Goal: Task Accomplishment & Management: Manage account settings

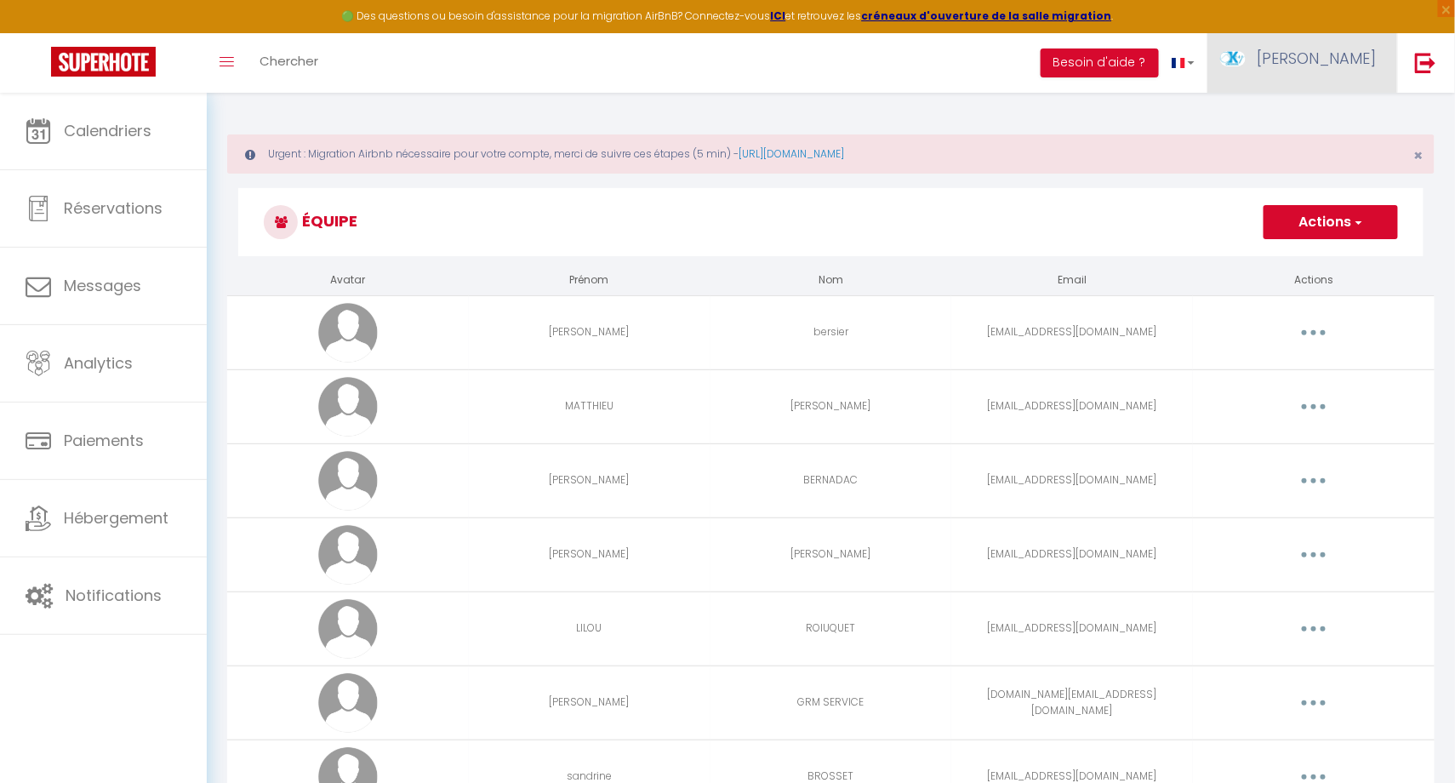
click at [1354, 55] on span "[PERSON_NAME]" at bounding box center [1316, 58] width 119 height 21
click at [1319, 121] on link "Paramètres" at bounding box center [1329, 118] width 126 height 29
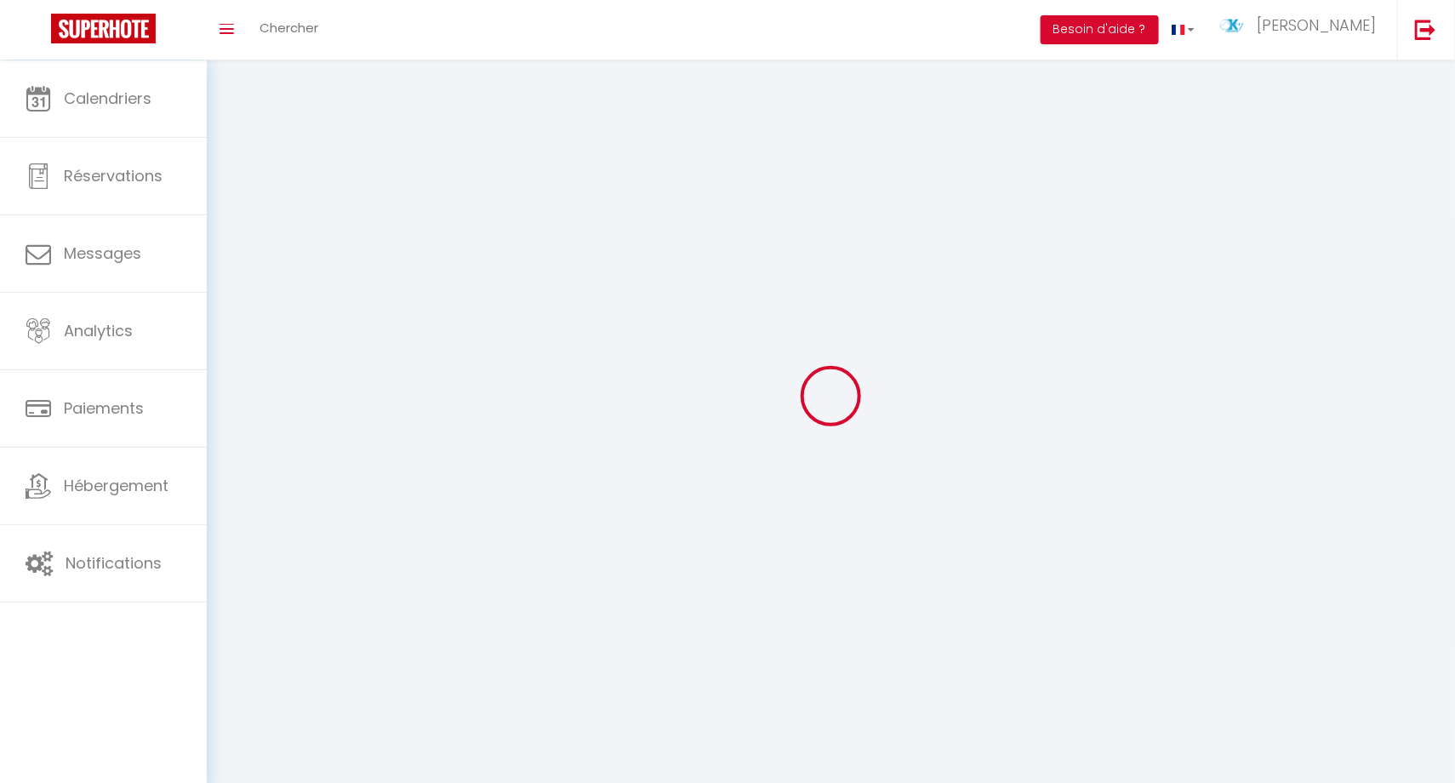
select select
type input "[PERSON_NAME]"
type input "BERSIER"
type input "0788115887"
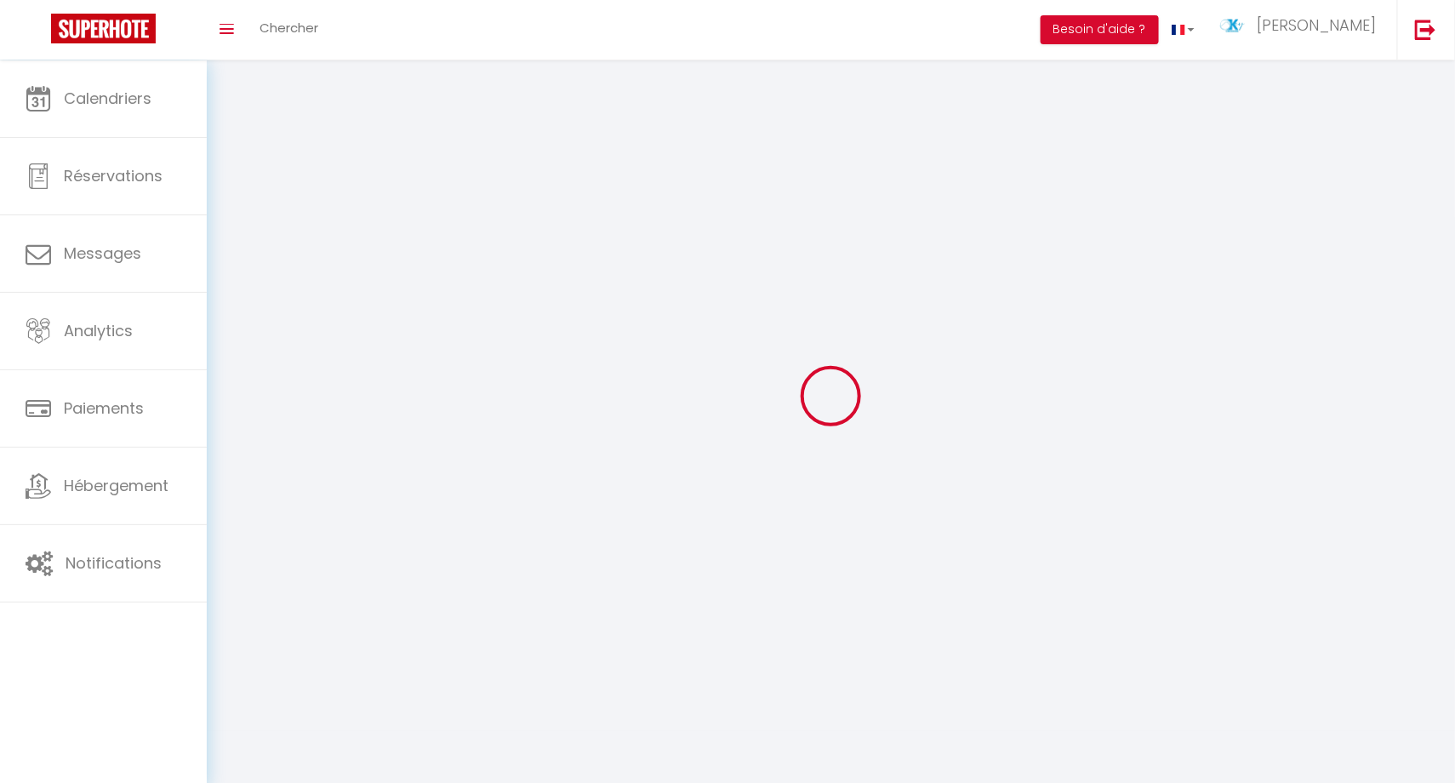
type input "[STREET_ADDRESS][PERSON_NAME]"
type input "34800"
type input "ASPIRAN"
type input "DVb7O4ADFnUaIBEFPKTEEPTfU"
type input "mXe0eubHTSL9UAP2jfvdF8jV7"
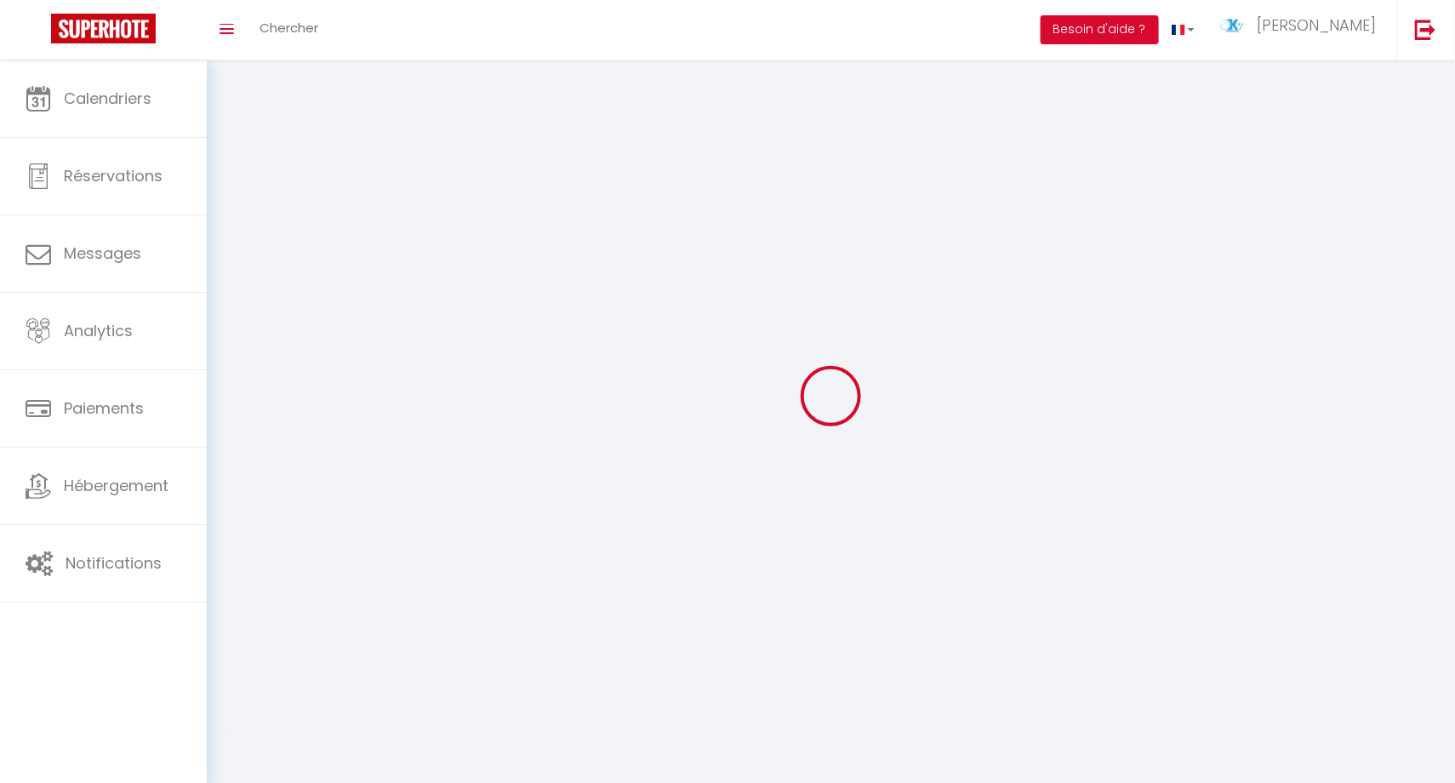
type input "[URL][DOMAIN_NAME]"
select select "28"
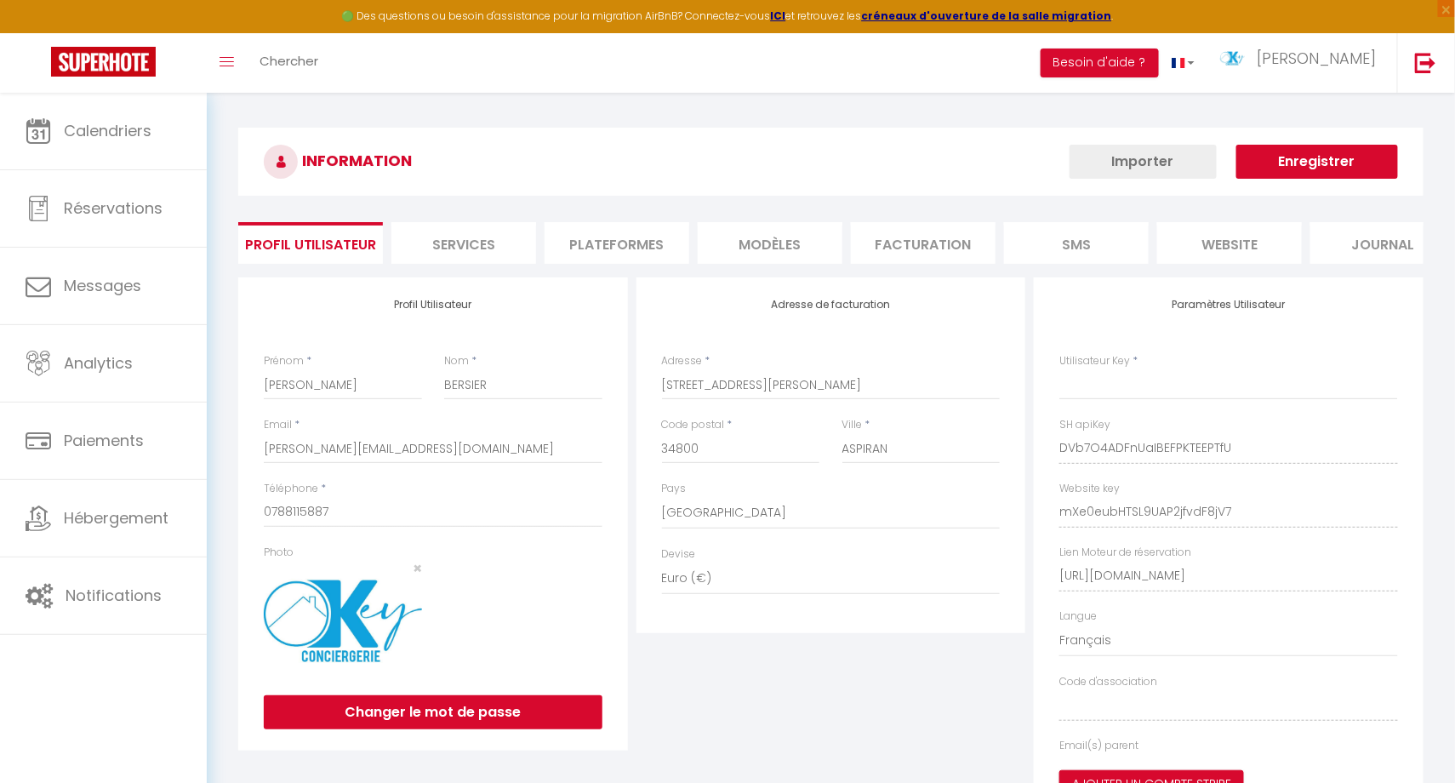
type input "DVb7O4ADFnUaIBEFPKTEEPTfU"
type input "mXe0eubHTSL9UAP2jfvdF8jV7"
type input "[URL][DOMAIN_NAME]"
select select "fr"
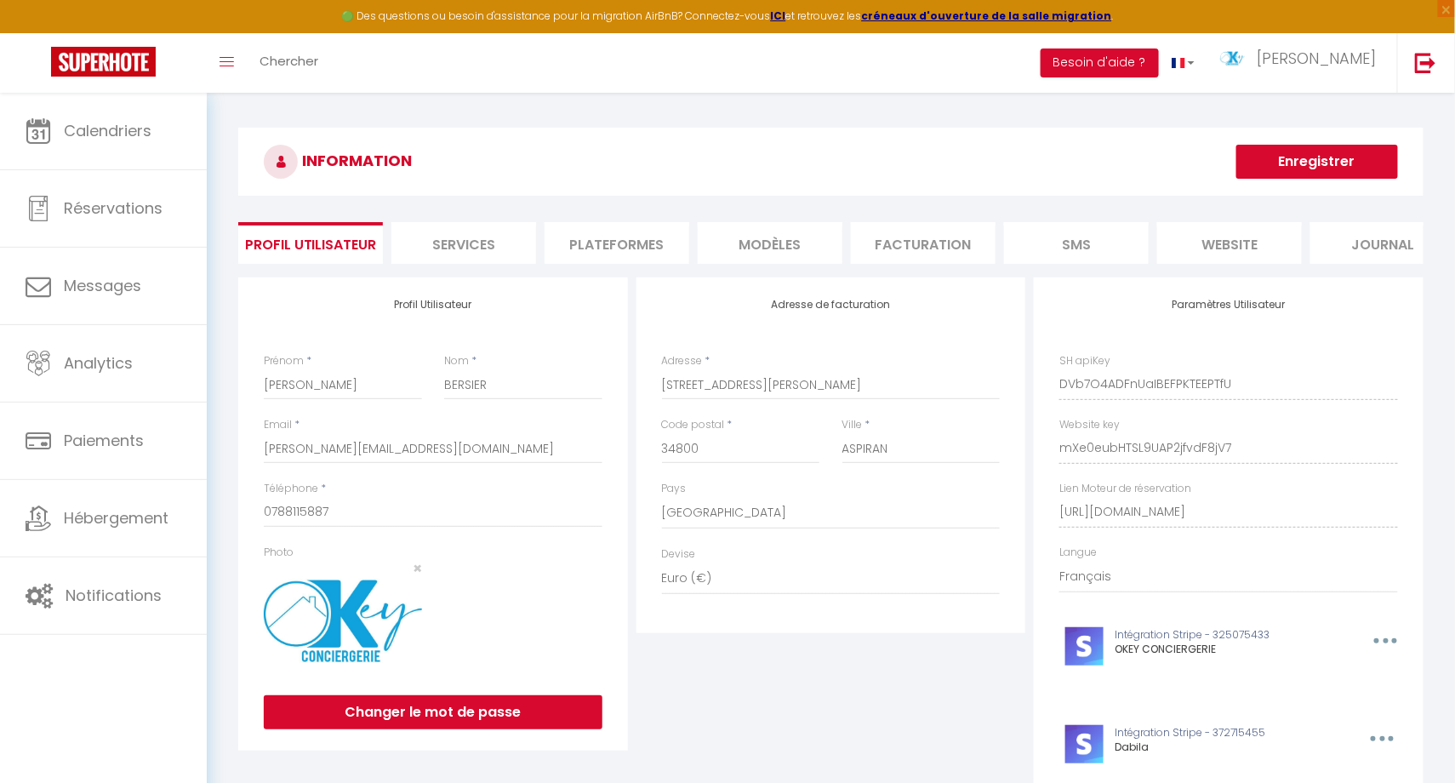
click at [630, 253] on li "Plateformes" at bounding box center [617, 243] width 145 height 42
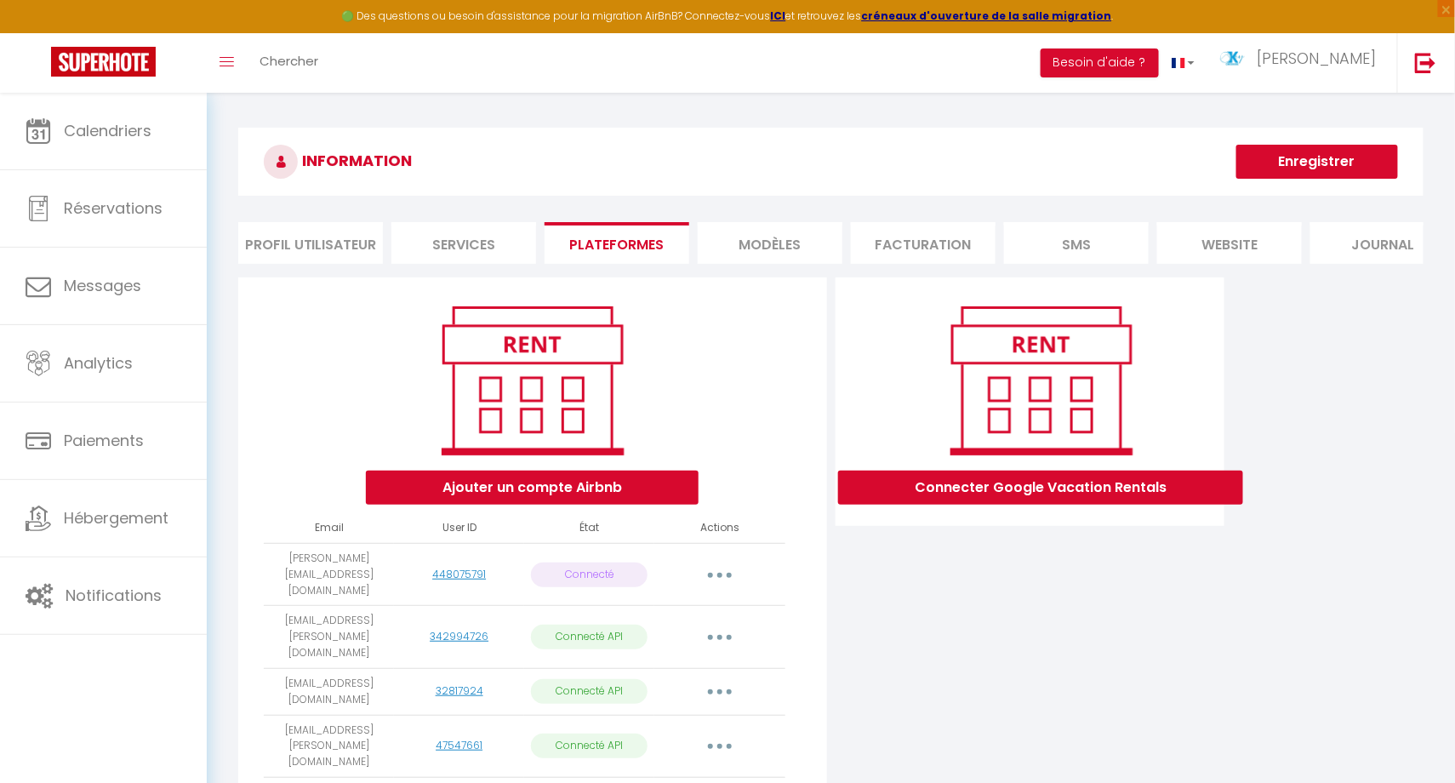
click at [916, 624] on div "Connecter Google Vacation Rentals" at bounding box center [1030, 642] width 398 height 730
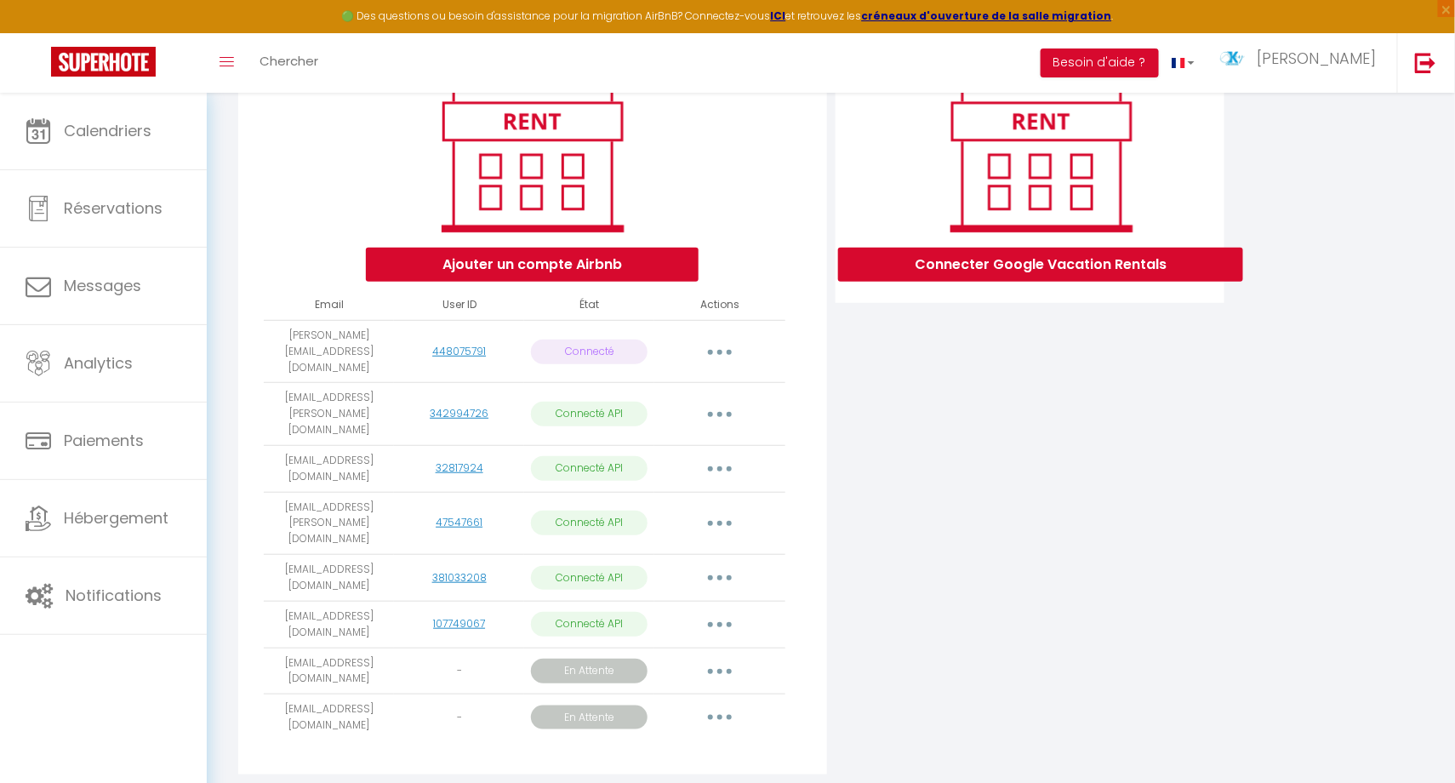
scroll to position [211, 0]
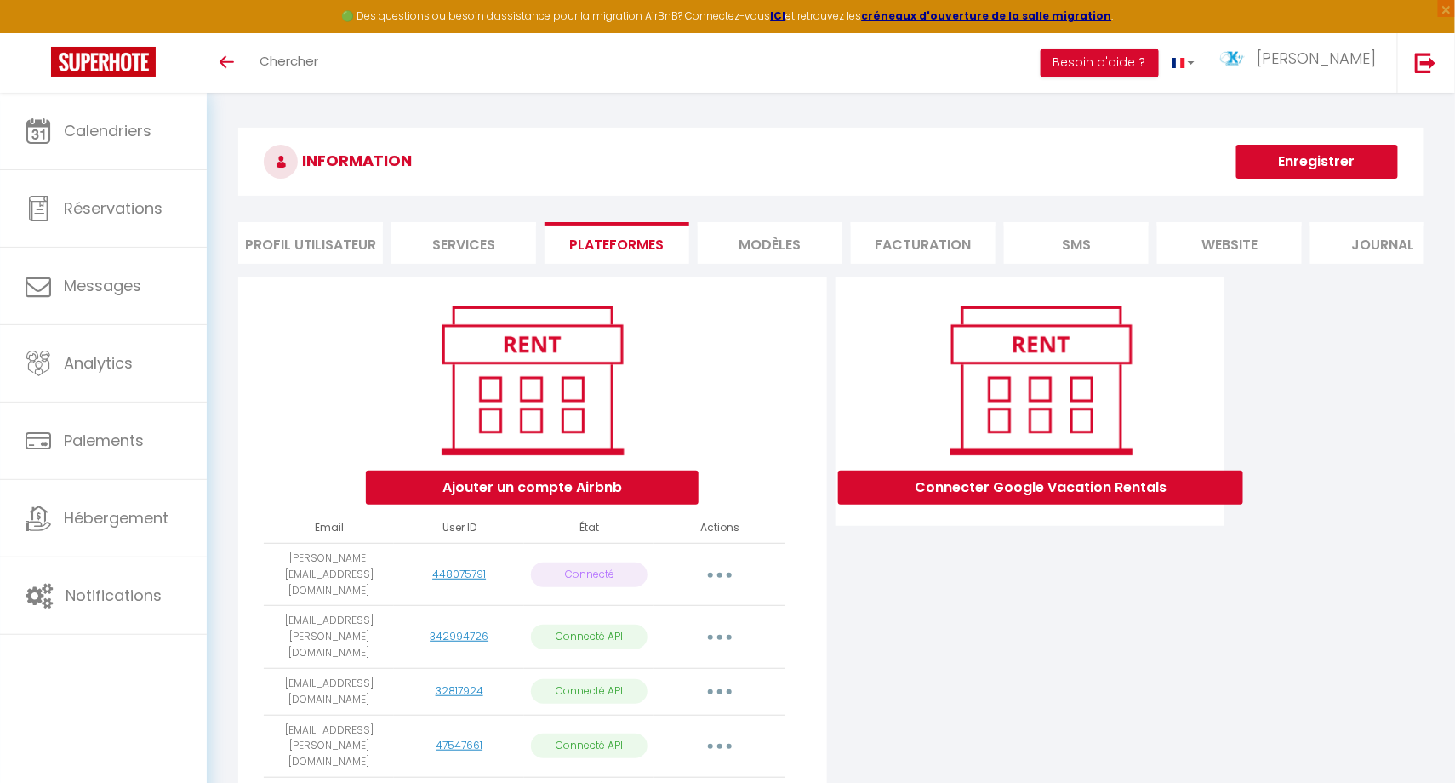
click at [1143, 676] on div "Connecter Google Vacation Rentals" at bounding box center [1030, 642] width 398 height 730
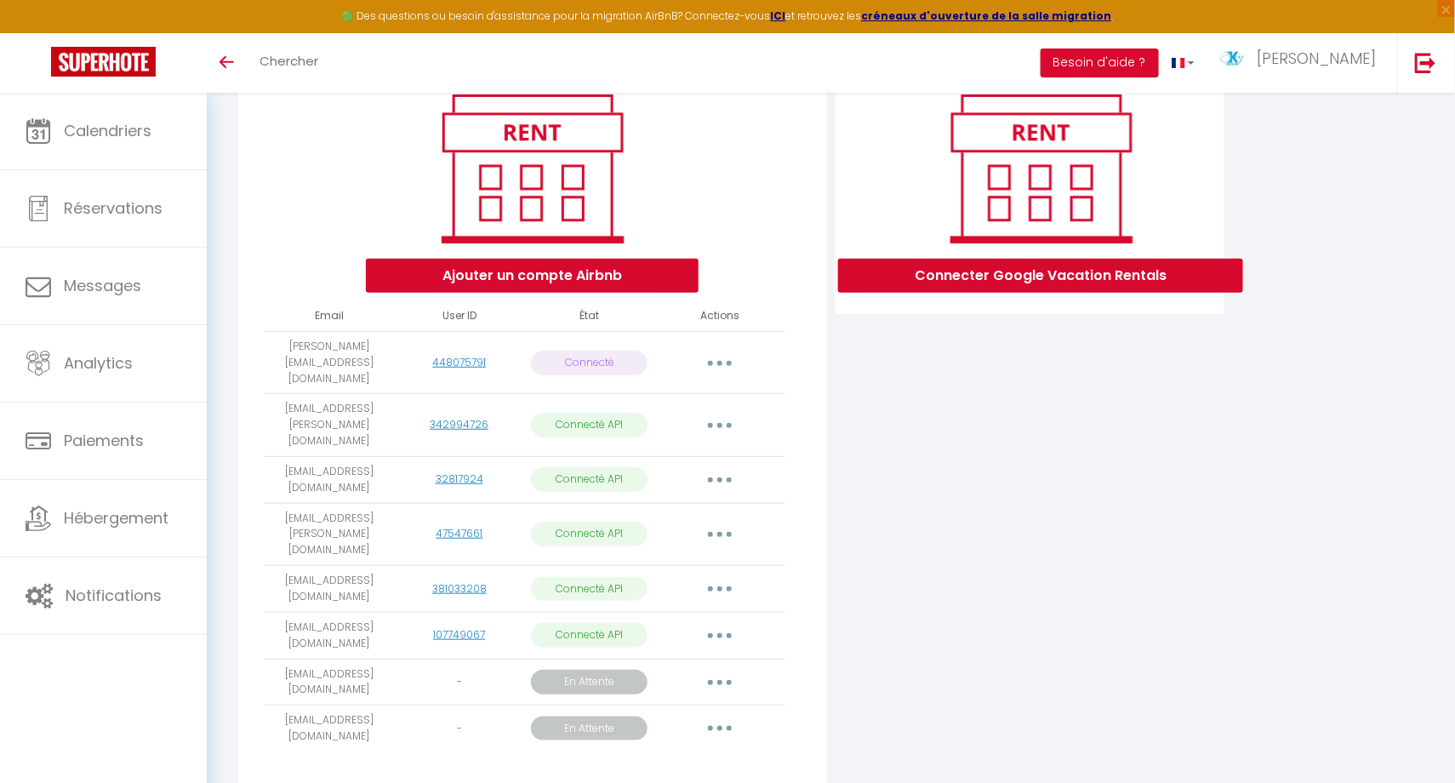
scroll to position [211, 0]
